Goal: Obtain resource: Obtain resource

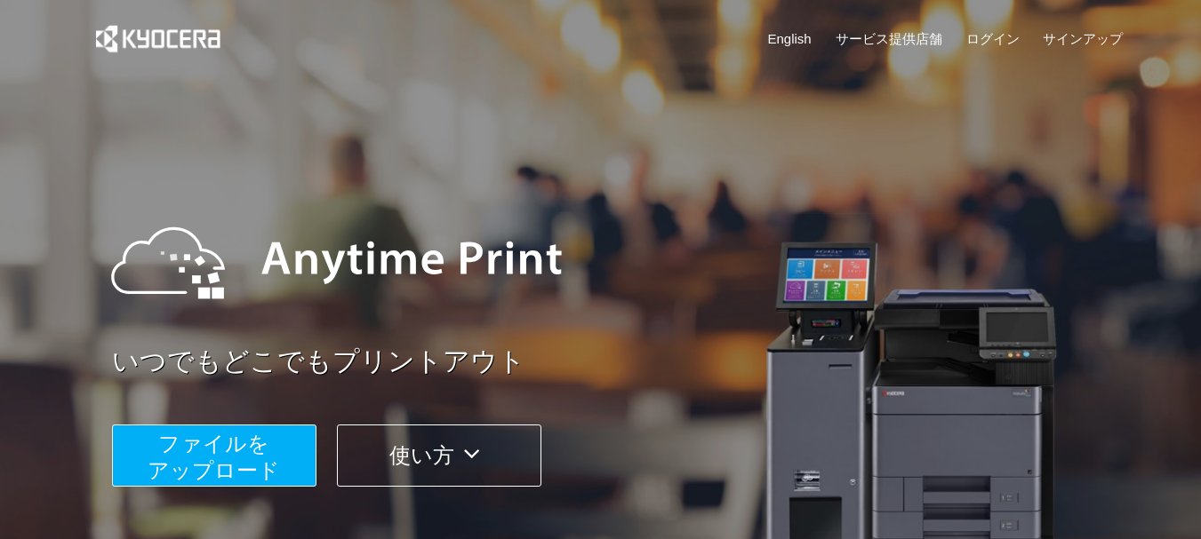
scroll to position [472, 0]
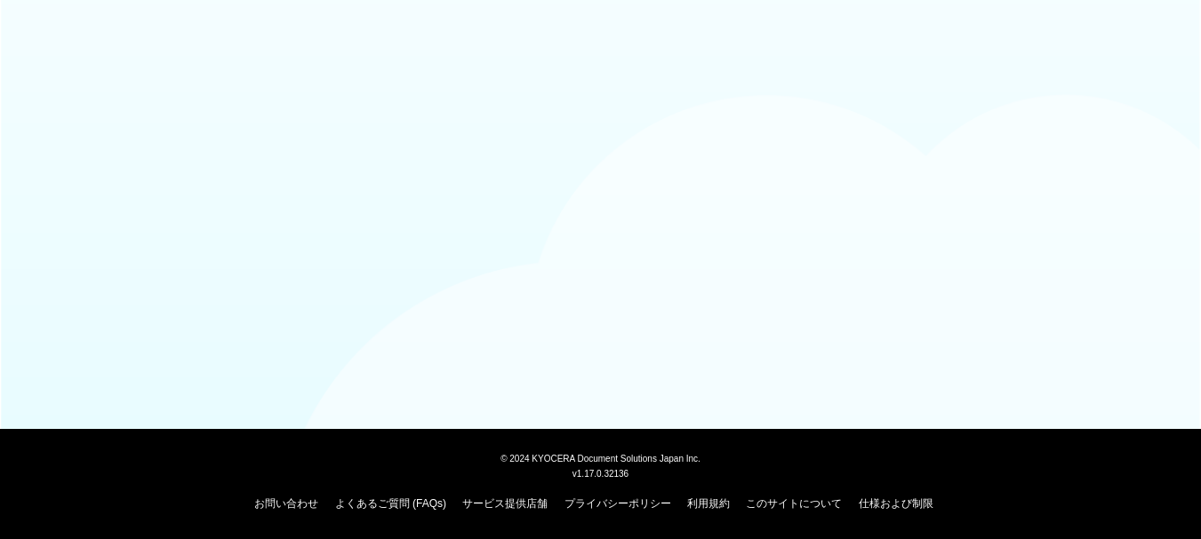
scroll to position [177, 0]
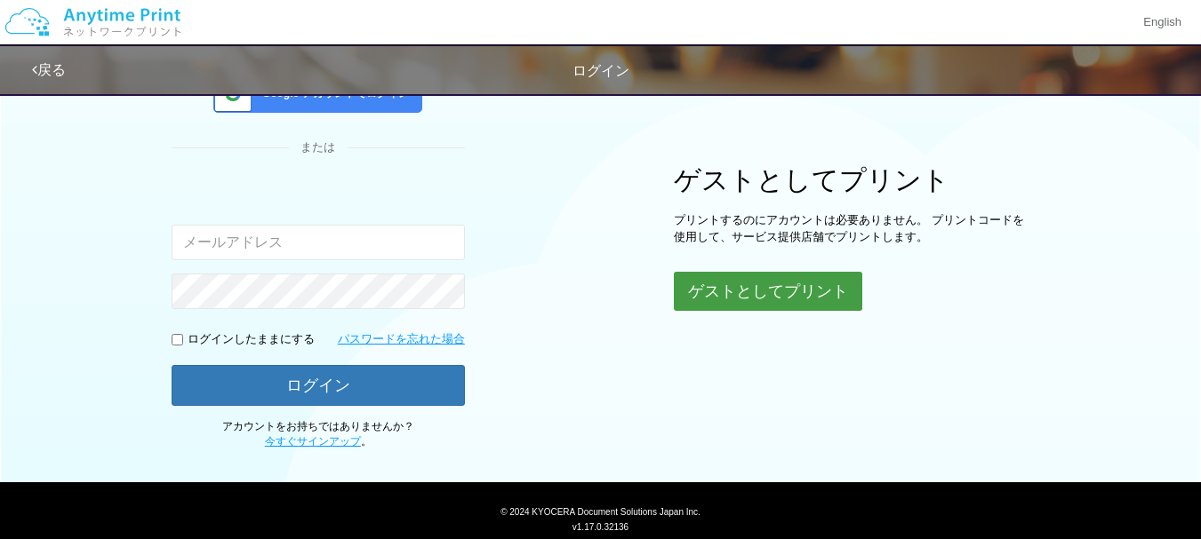
click at [838, 307] on button "ゲストとしてプリント" at bounding box center [768, 291] width 188 height 39
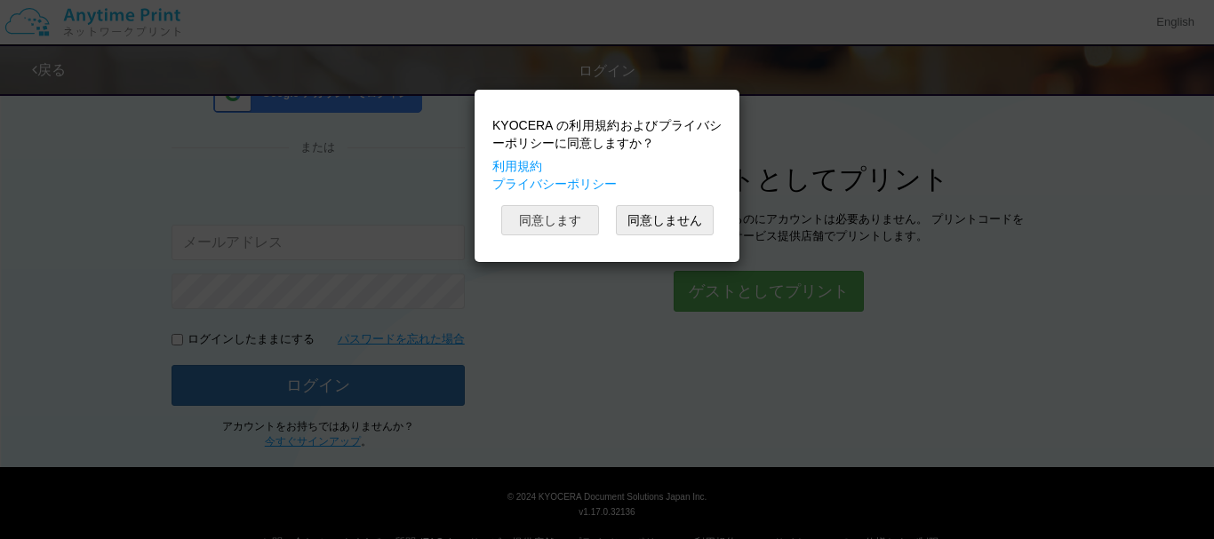
click at [547, 218] on button "同意します" at bounding box center [550, 220] width 98 height 30
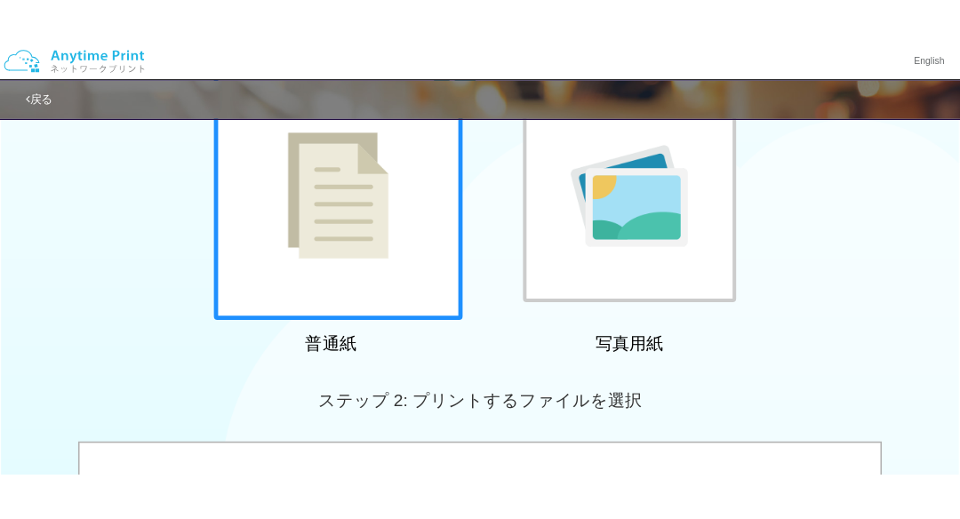
scroll to position [649, 0]
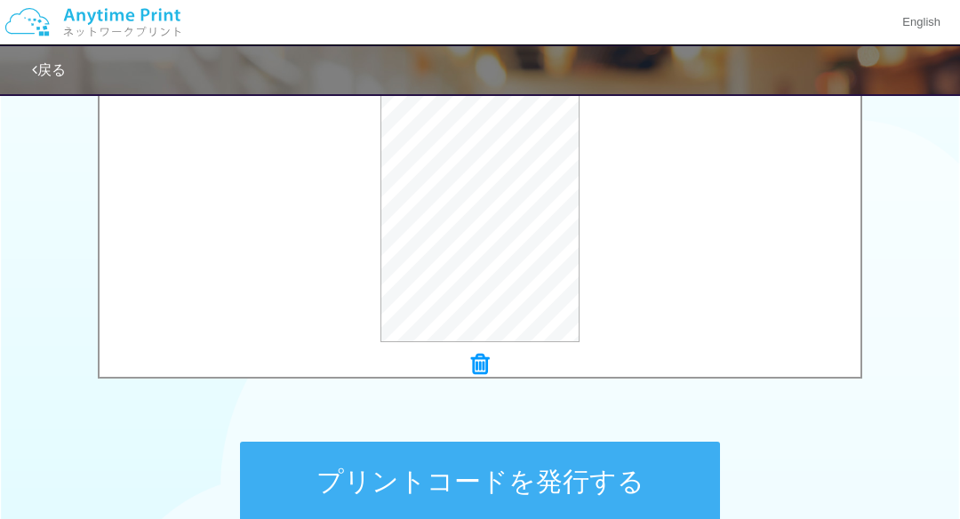
click at [464, 454] on button "プリントコードを発行する" at bounding box center [480, 482] width 480 height 80
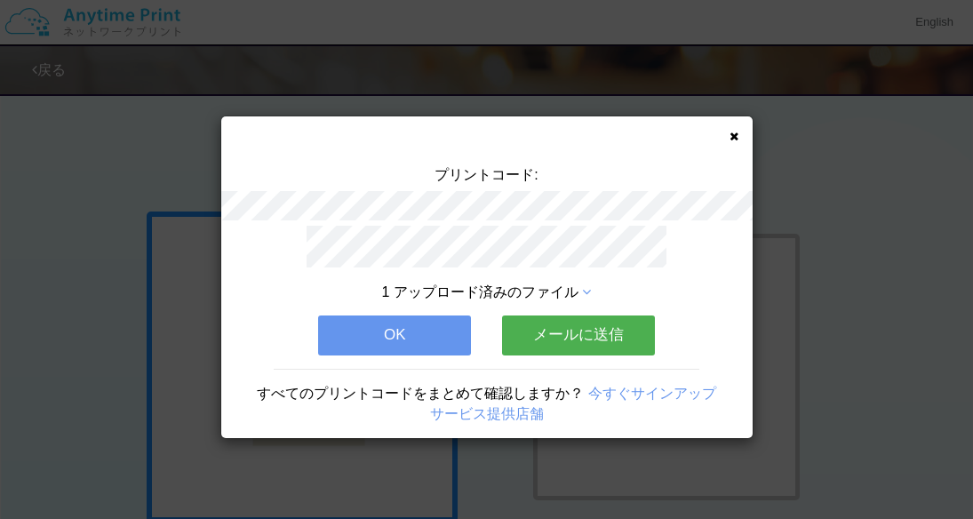
click at [571, 356] on div "1 アップロード済みのファイル OK メールに送信 すべてのプリントコードをまとめて確認しますか？ 今すぐサインアップ サービス提供店舗" at bounding box center [486, 332] width 531 height 213
click at [571, 315] on button "メールに送信" at bounding box center [578, 334] width 153 height 39
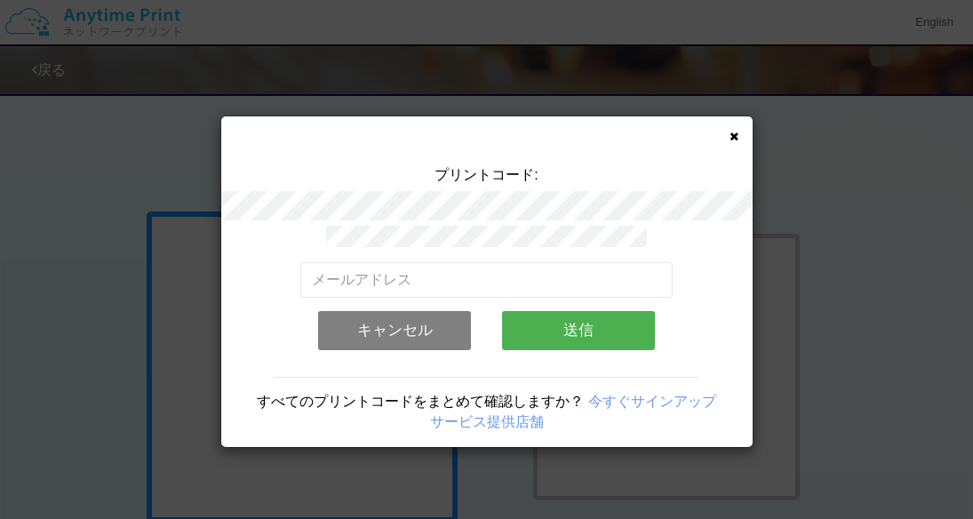
click at [467, 253] on div "有効なメールアドレスを入力してください。 このメールアドレスは、すでに別のアカウントと関連付けられています。 キャンセル 送信" at bounding box center [486, 295] width 372 height 138
click at [451, 295] on div "有効なメールアドレスを入力してください。 このメールアドレスは、すでに別のアカウントと関連付けられています。 キャンセル 送信" at bounding box center [486, 312] width 372 height 101
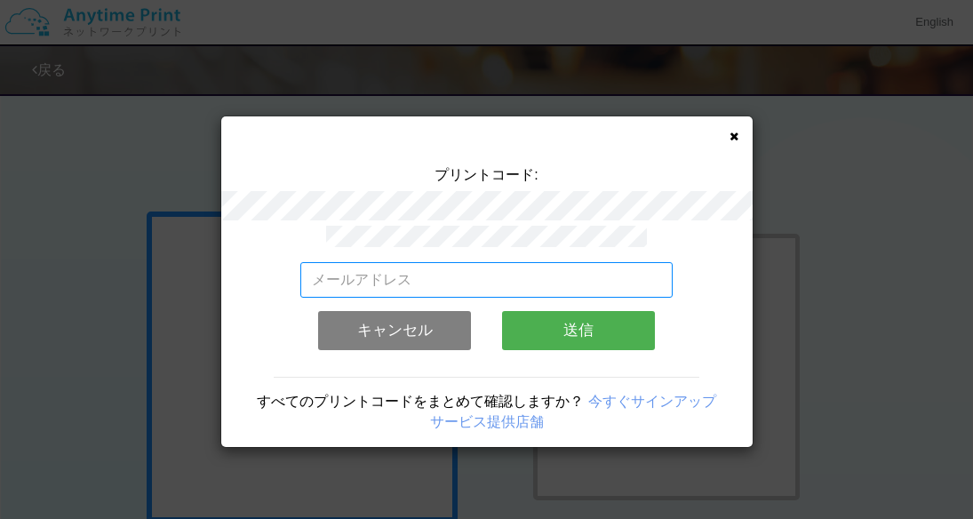
click at [435, 276] on input "email" at bounding box center [486, 280] width 372 height 36
type input "[EMAIL_ADDRESS][DOMAIN_NAME]"
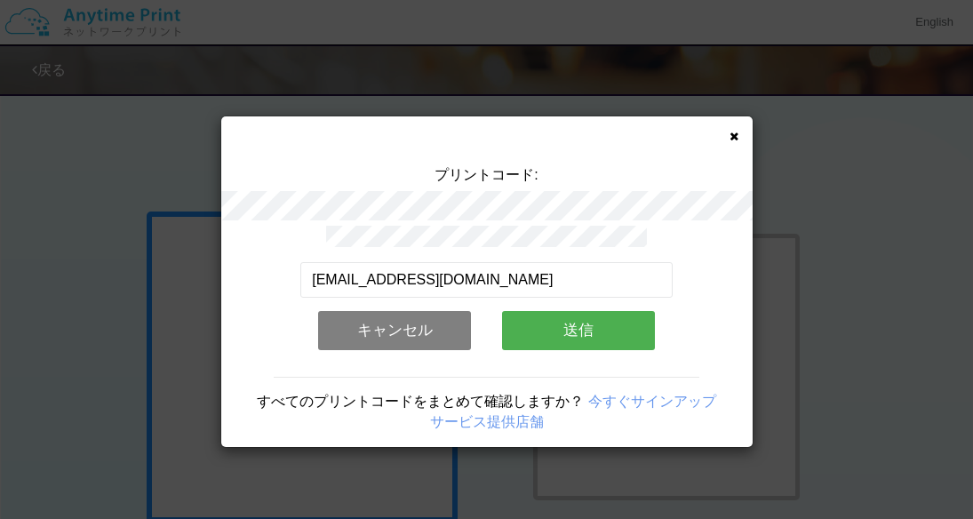
click at [571, 326] on button "送信" at bounding box center [578, 330] width 153 height 39
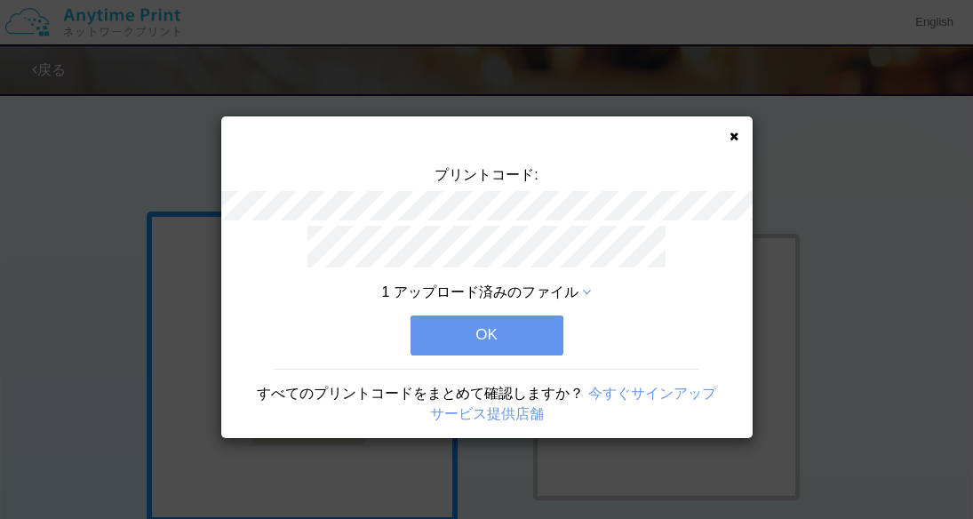
click at [736, 140] on icon at bounding box center [734, 137] width 9 height 12
